Goal: Task Accomplishment & Management: Manage account settings

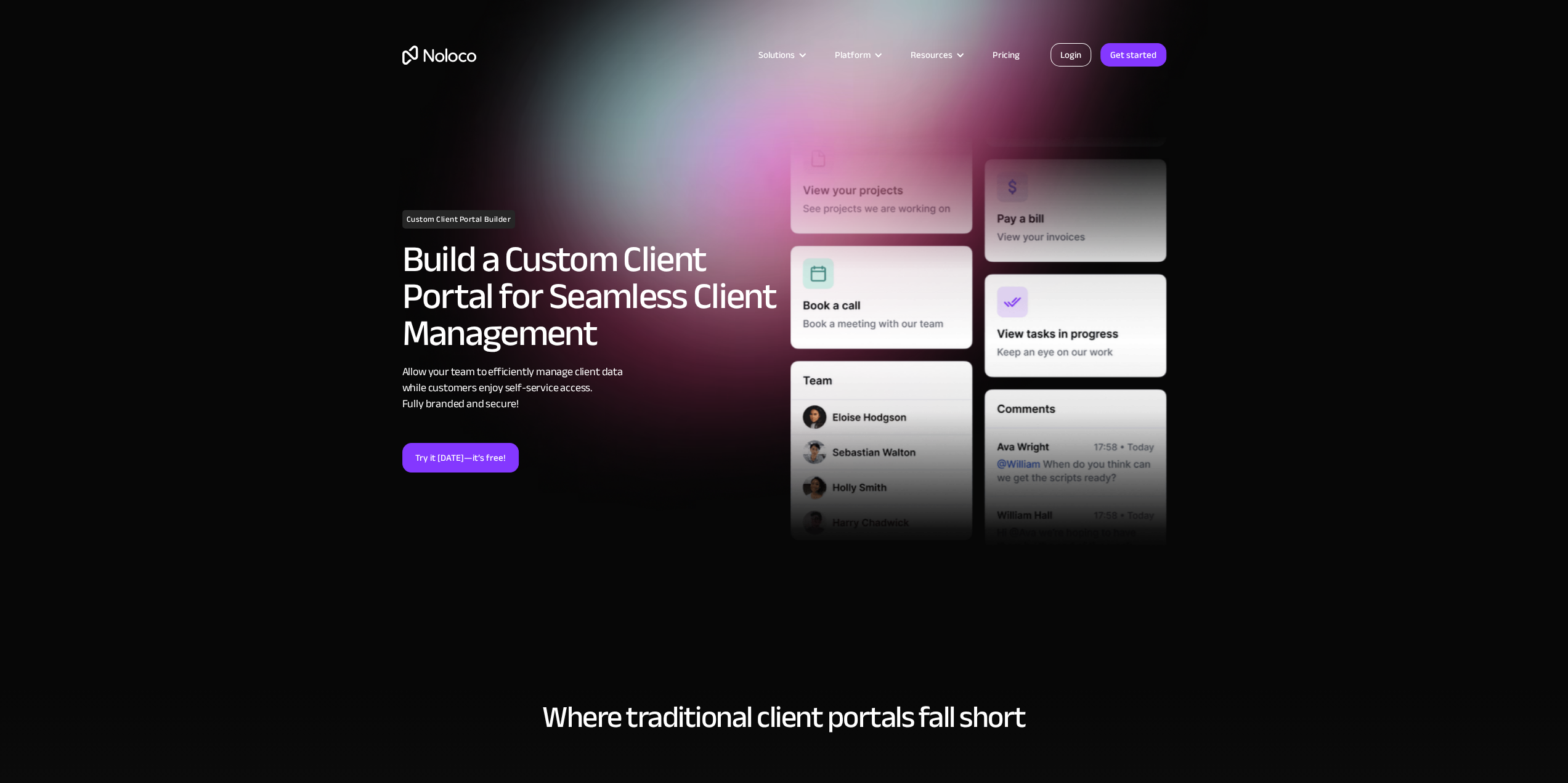
click at [1070, 58] on link "Login" at bounding box center [1070, 54] width 41 height 23
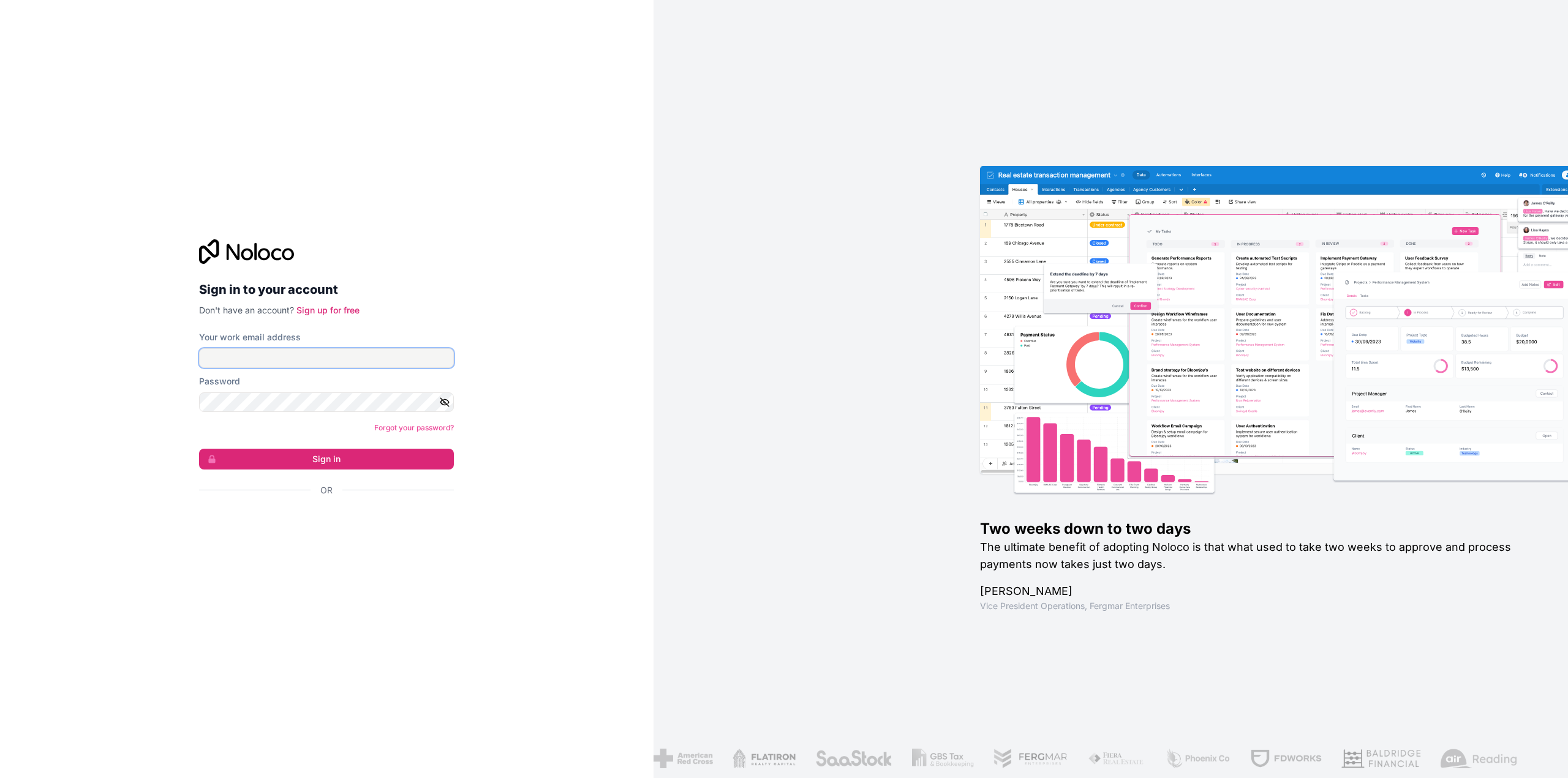
click at [281, 362] on input "Your work email address" at bounding box center [326, 358] width 254 height 20
type input "ramos24may@gmail.com"
click at [199, 448] on button "Sign in" at bounding box center [326, 459] width 254 height 21
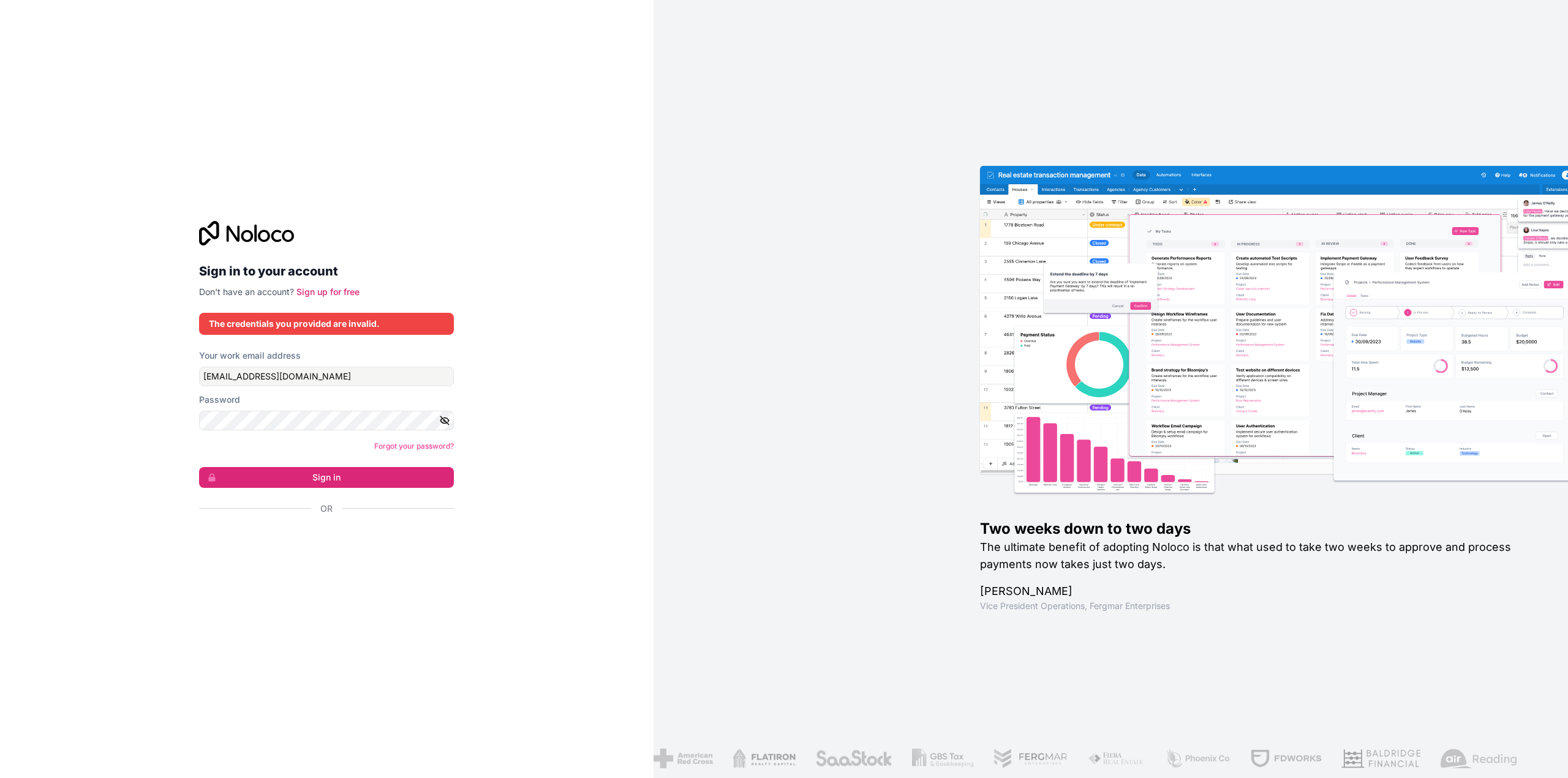
click at [450, 423] on button "button" at bounding box center [446, 420] width 15 height 20
click at [449, 419] on icon "button" at bounding box center [445, 421] width 11 height 11
click at [444, 424] on icon "button" at bounding box center [445, 421] width 11 height 11
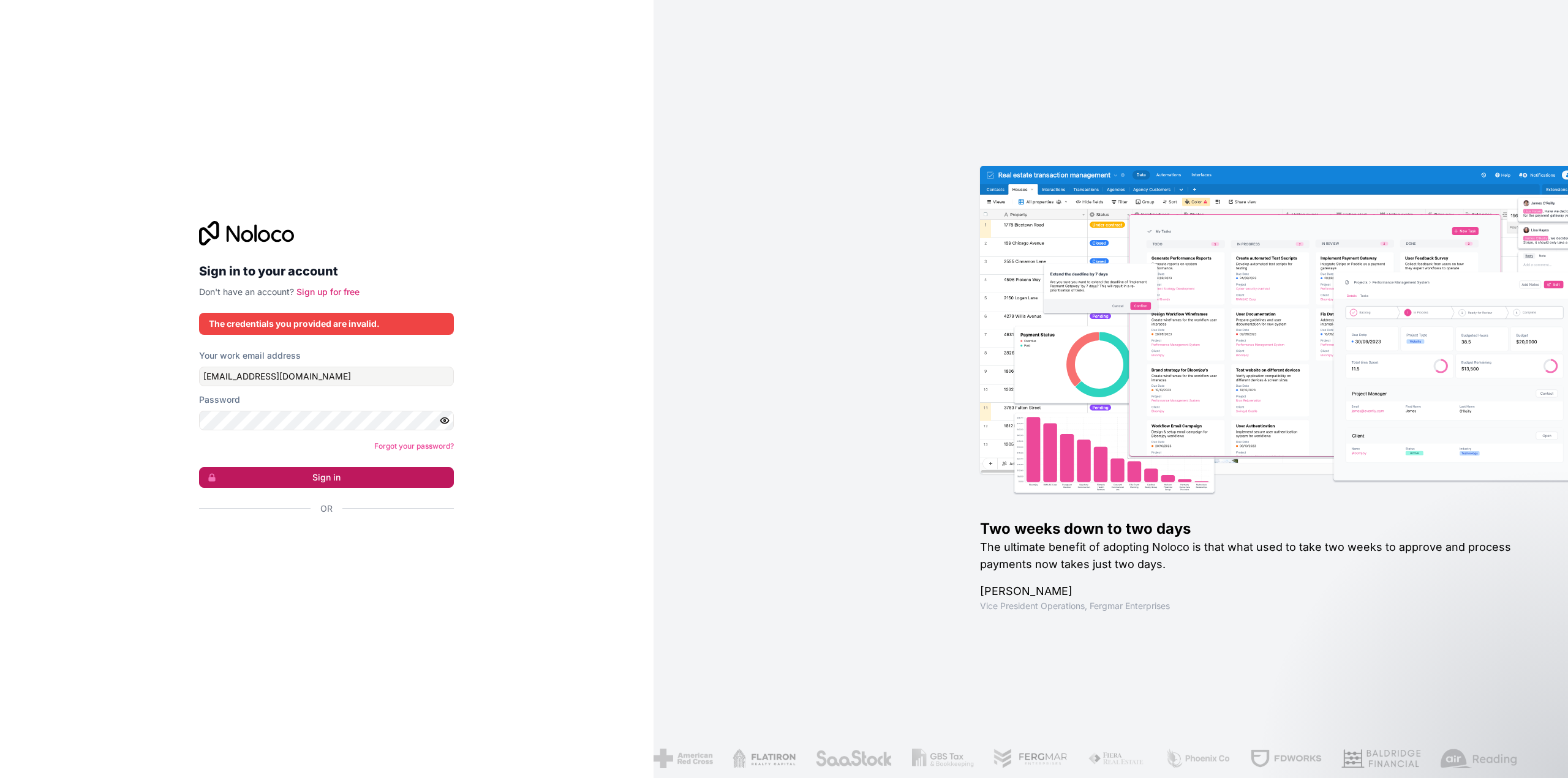
click at [331, 473] on button "Sign in" at bounding box center [326, 478] width 254 height 21
click at [331, 474] on button "Sign in" at bounding box center [326, 478] width 254 height 21
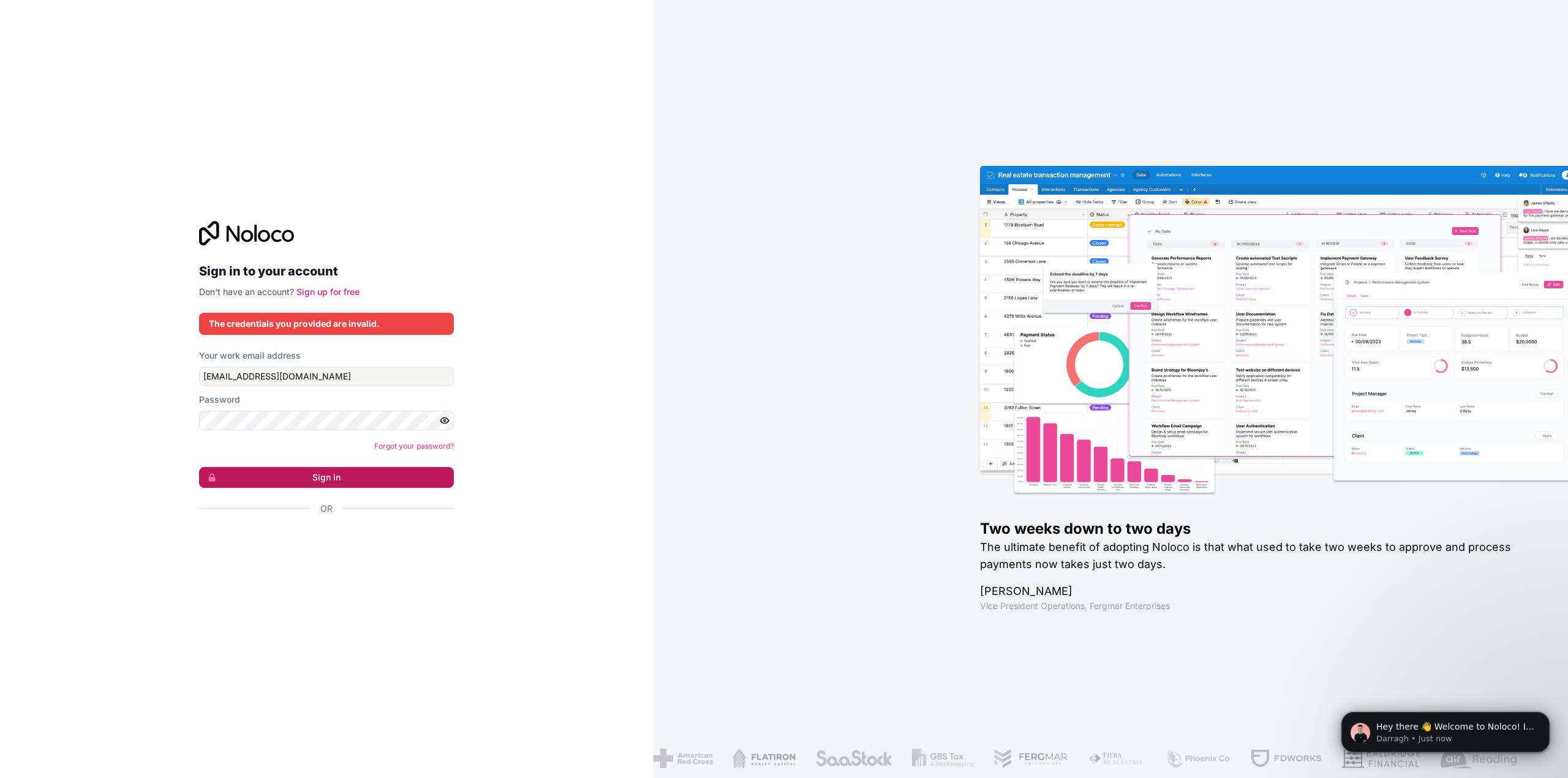
click at [331, 474] on button "Sign in" at bounding box center [326, 478] width 254 height 21
drag, startPoint x: 331, startPoint y: 474, endPoint x: 327, endPoint y: 525, distance: 51.2
click at [332, 481] on button "Sign in" at bounding box center [326, 478] width 254 height 21
click at [330, 527] on div "Or" at bounding box center [326, 530] width 254 height 55
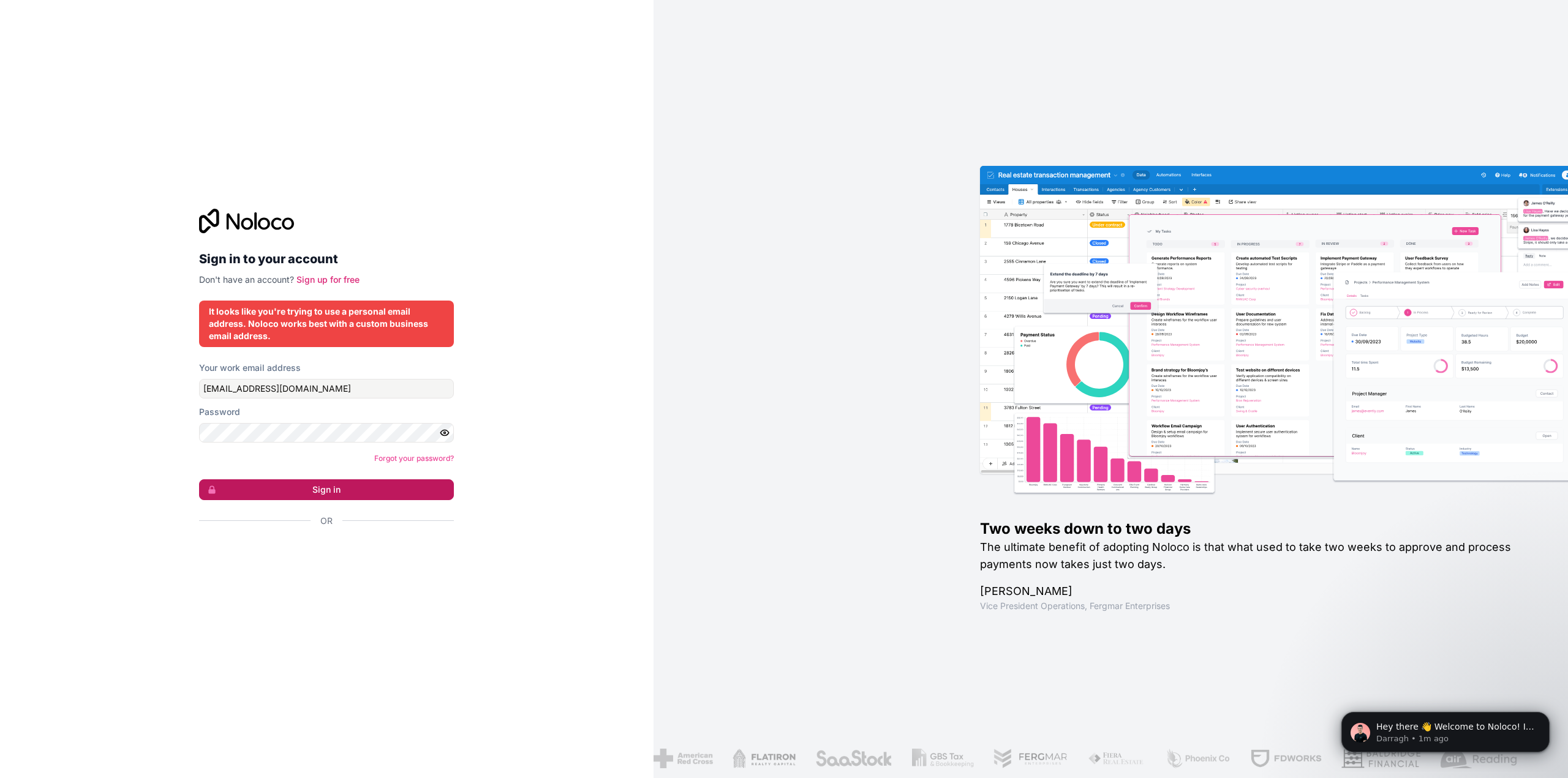
click at [319, 486] on button "Sign in" at bounding box center [326, 490] width 254 height 21
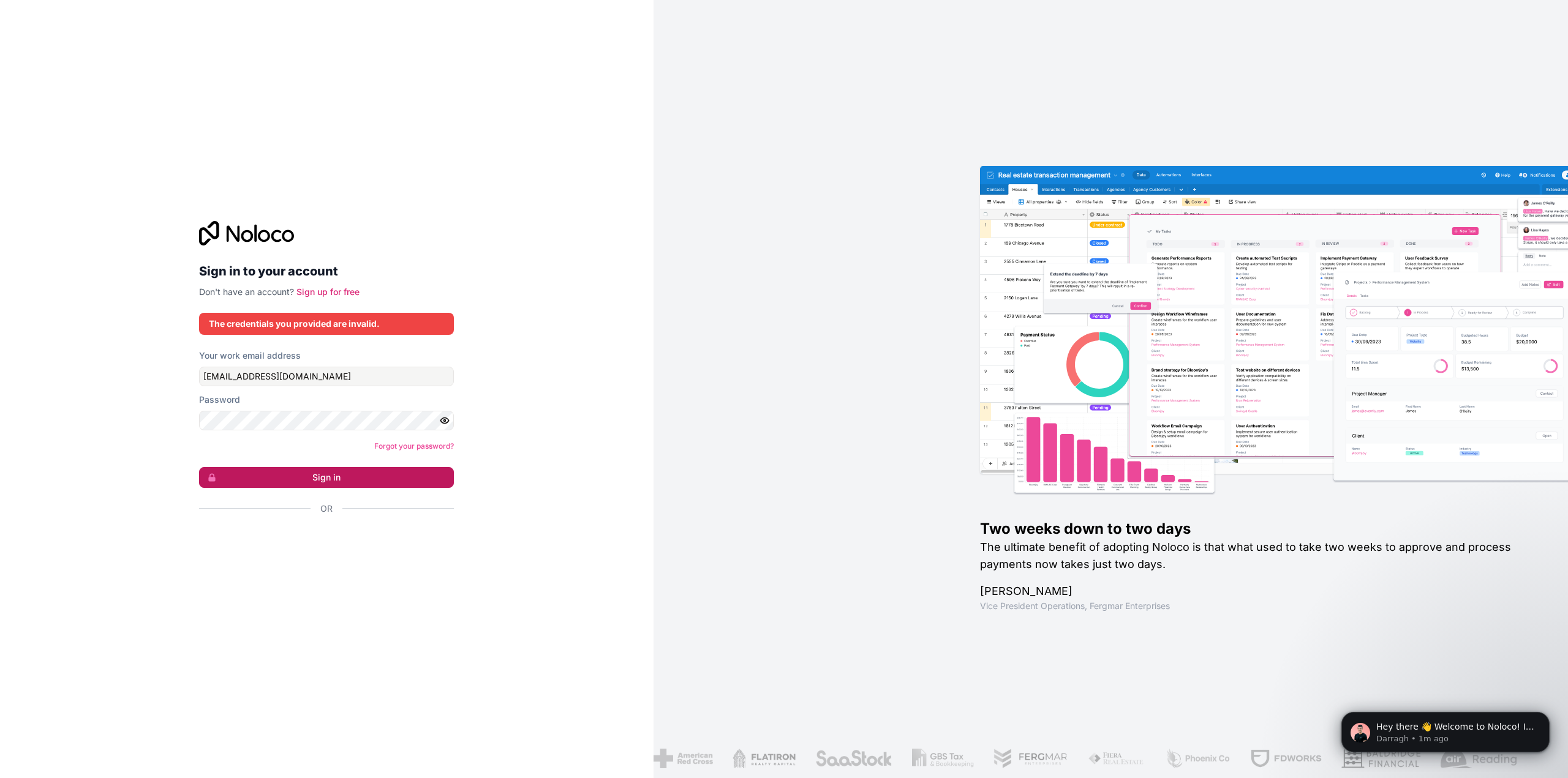
click at [358, 482] on button "Sign in" at bounding box center [326, 478] width 254 height 21
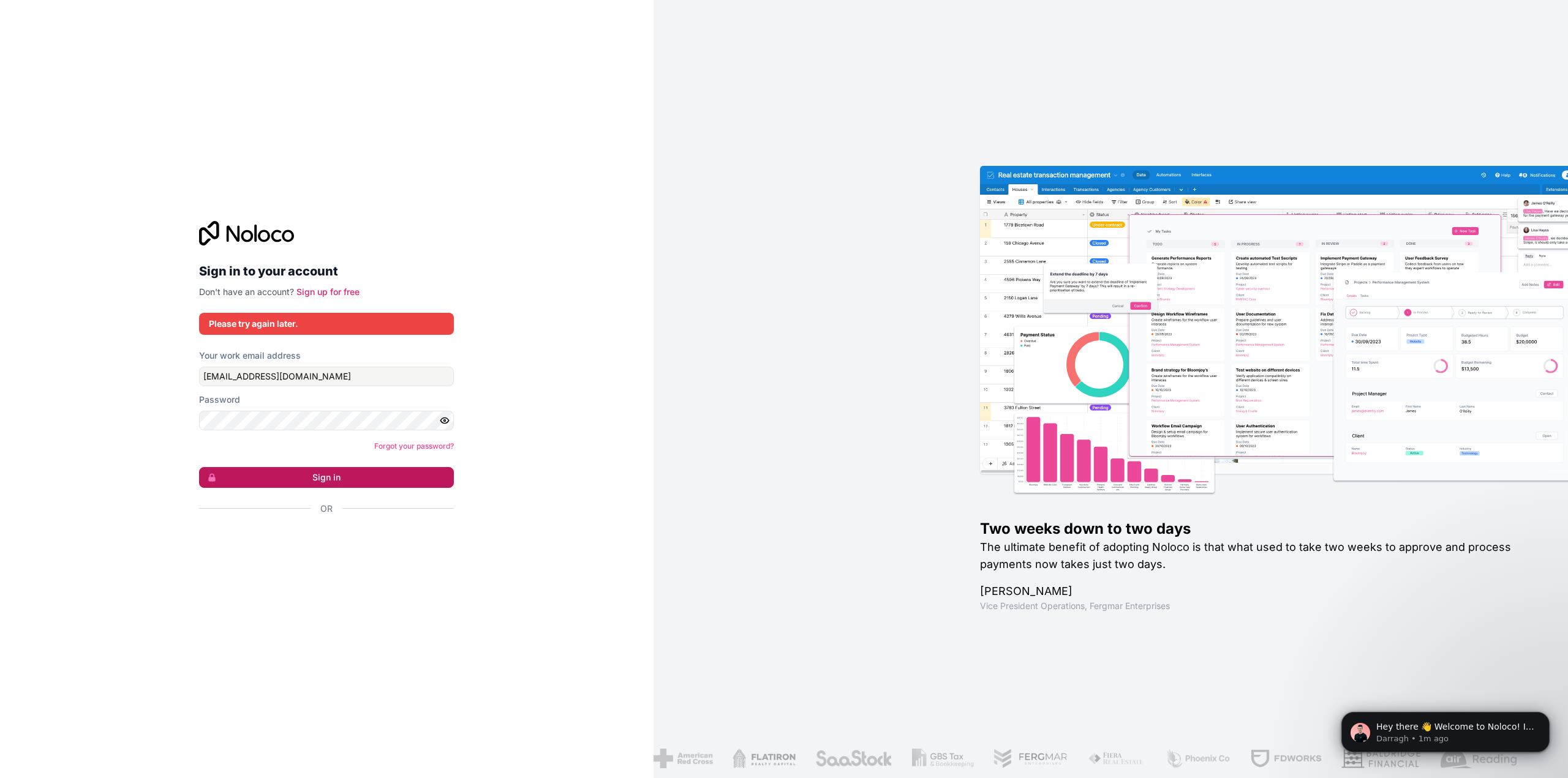
click at [358, 482] on button "Sign in" at bounding box center [326, 478] width 254 height 21
